Goal: Information Seeking & Learning: Learn about a topic

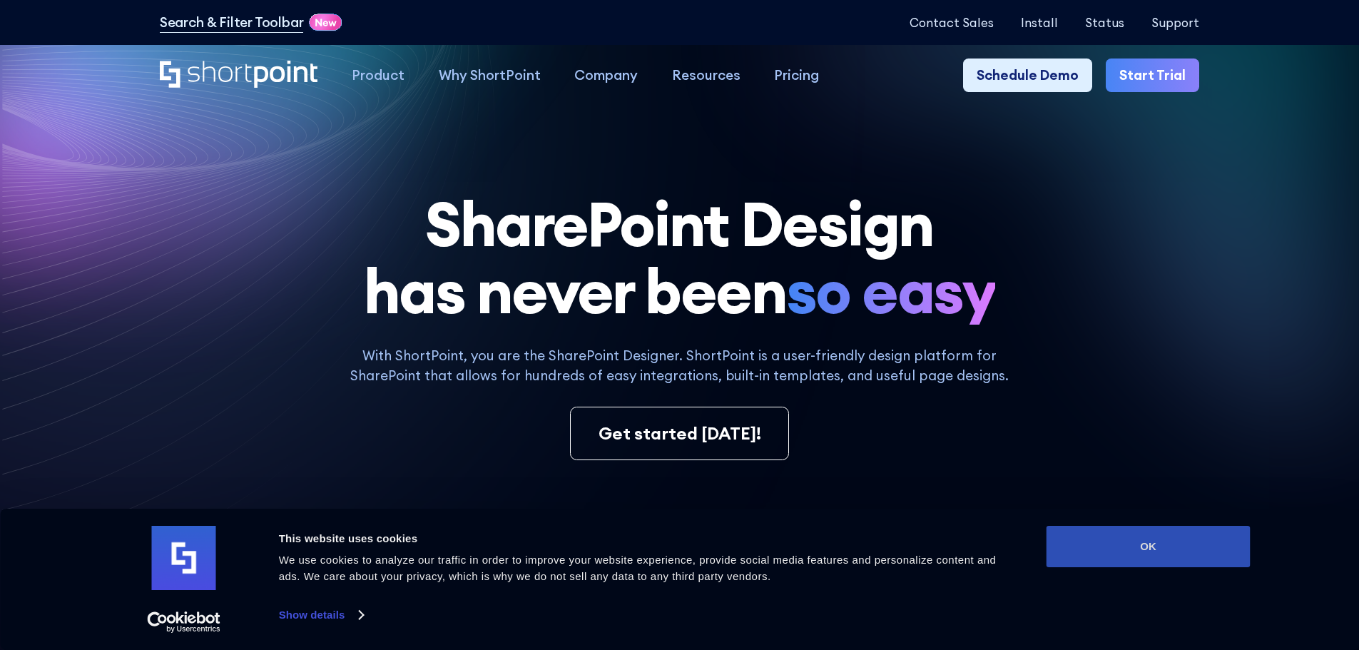
click at [1185, 545] on button "OK" at bounding box center [1149, 546] width 204 height 41
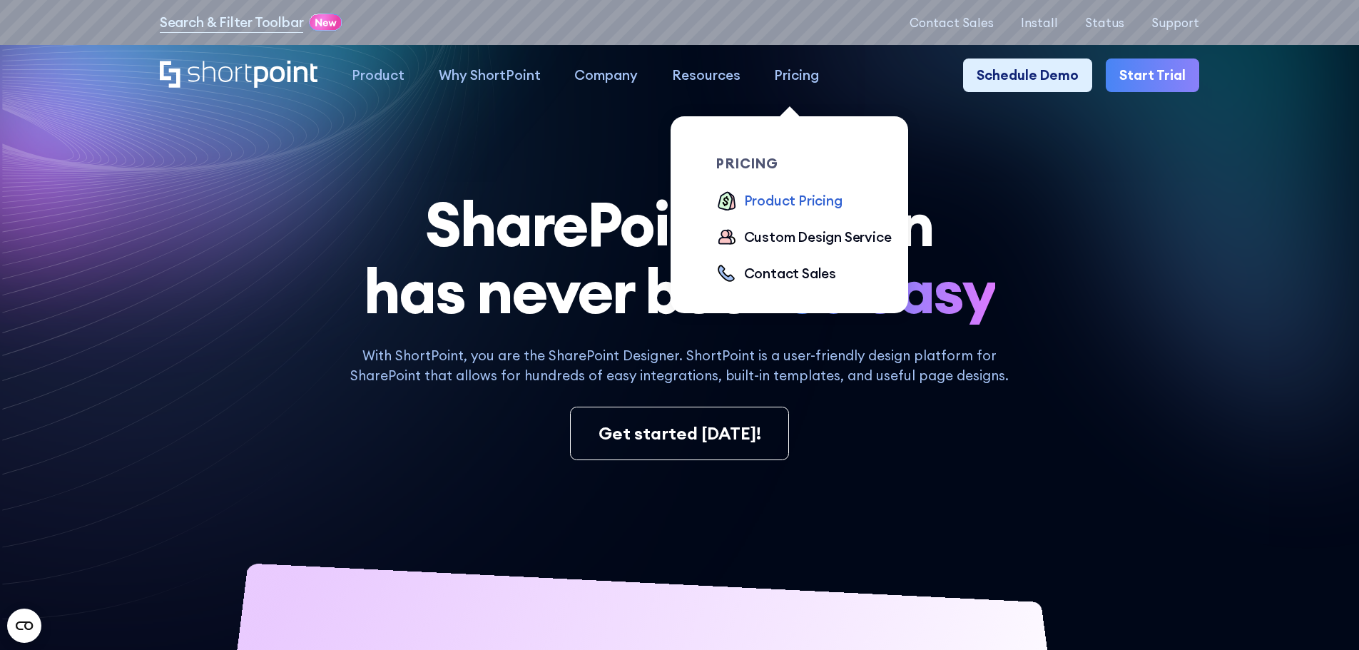
click at [799, 211] on div "Product Pricing" at bounding box center [793, 201] width 98 height 21
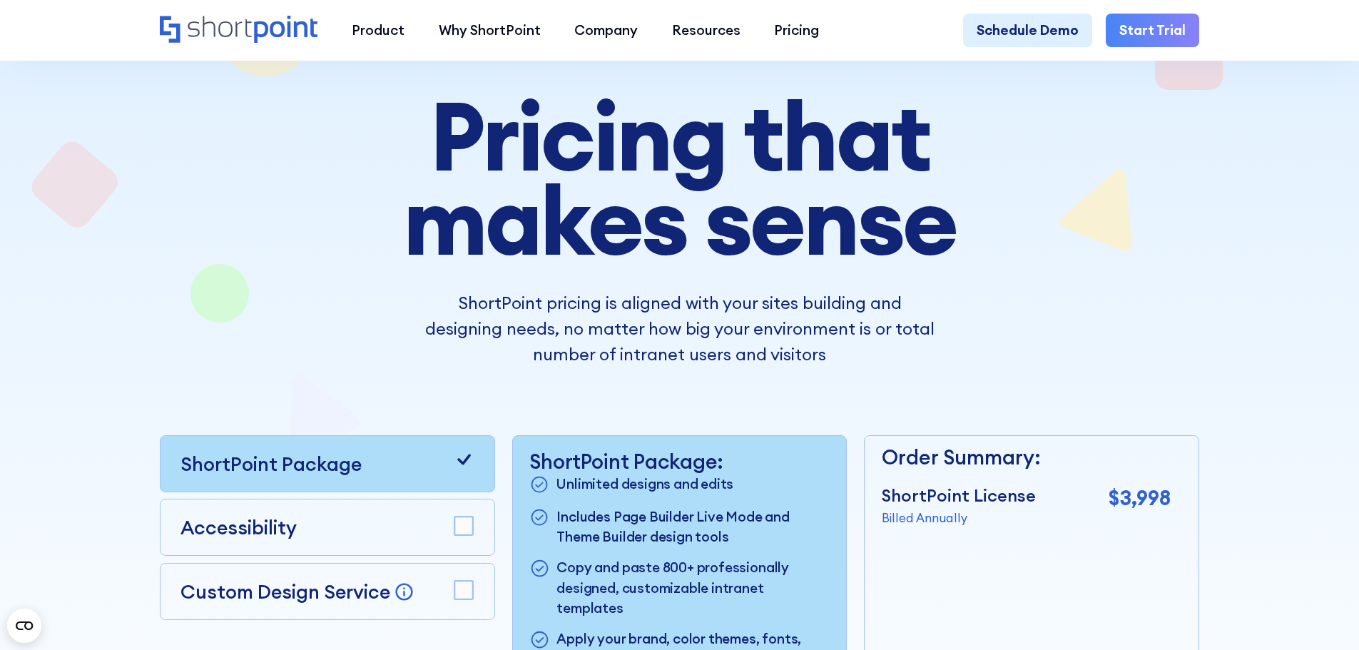
scroll to position [214, 0]
